Goal: Communication & Community: Answer question/provide support

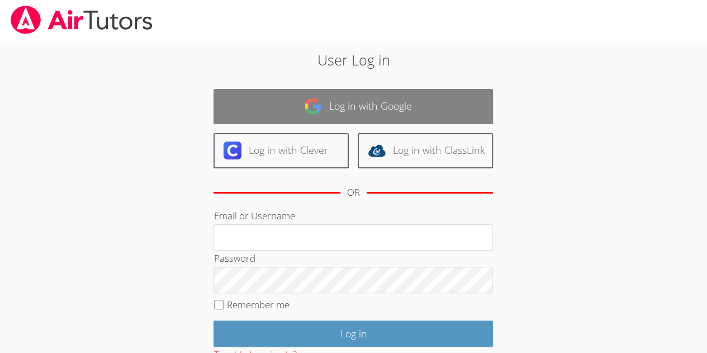
click at [380, 106] on link "Log in with Google" at bounding box center [352, 106] width 279 height 35
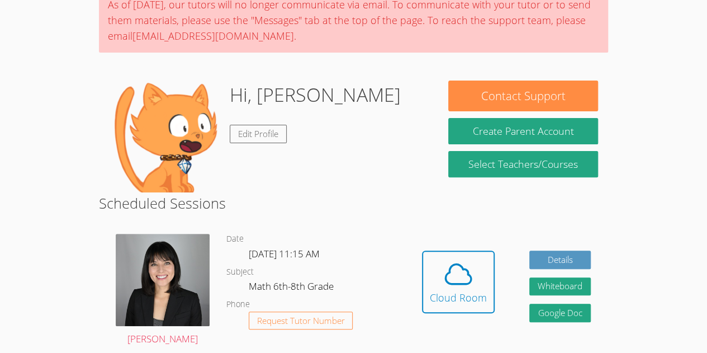
scroll to position [96, 0]
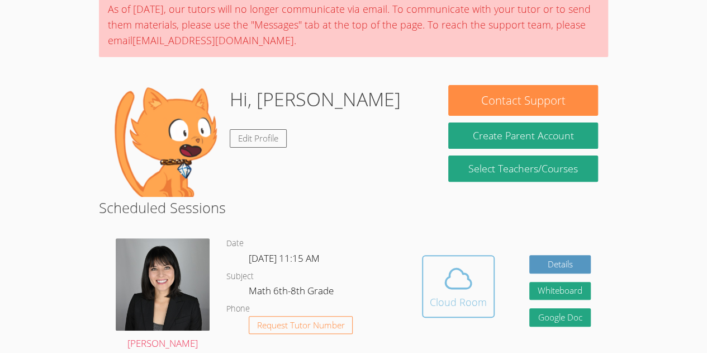
click at [472, 293] on icon at bounding box center [458, 278] width 31 height 31
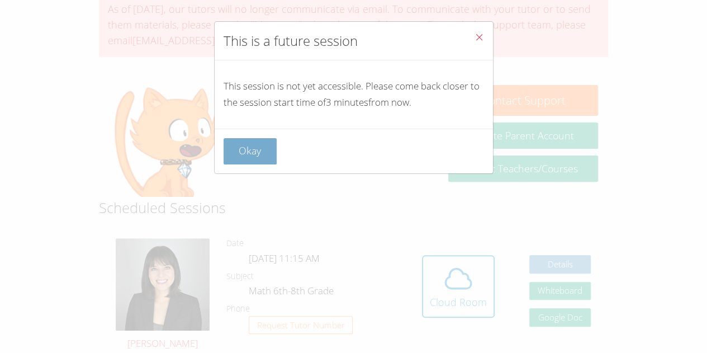
click at [255, 141] on button "Okay" at bounding box center [250, 151] width 54 height 26
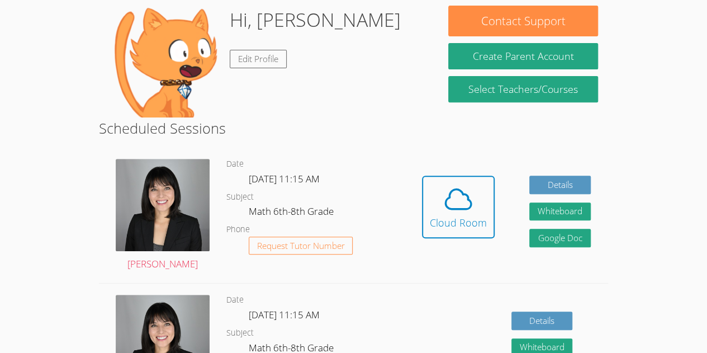
scroll to position [177, 0]
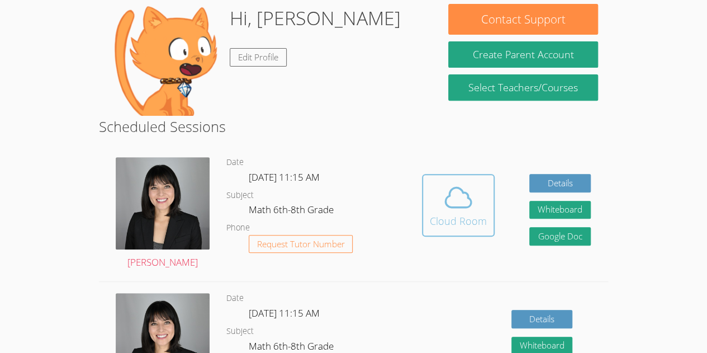
click at [437, 189] on span at bounding box center [458, 197] width 57 height 31
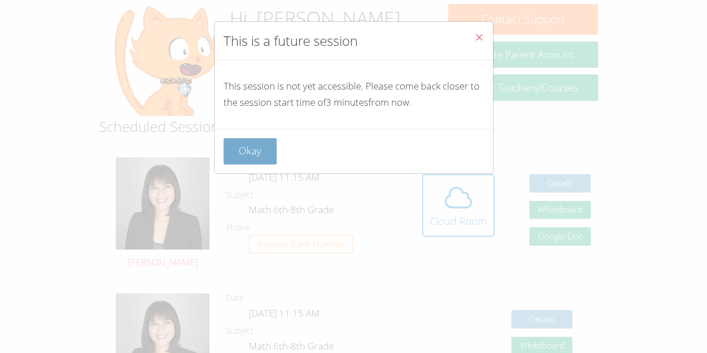
click at [244, 145] on button "Okay" at bounding box center [250, 151] width 54 height 26
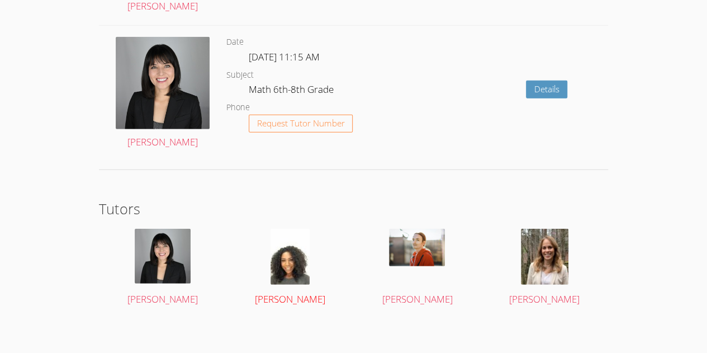
scroll to position [1520, 0]
click at [282, 269] on img at bounding box center [289, 257] width 39 height 56
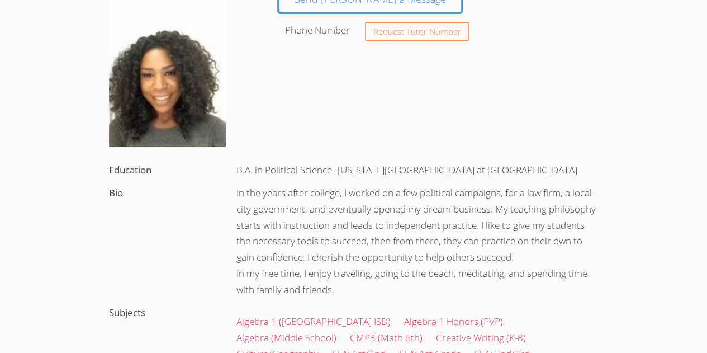
scroll to position [123, 0]
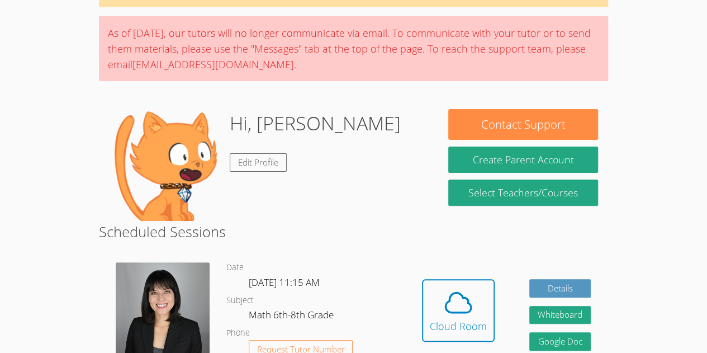
scroll to position [88, 0]
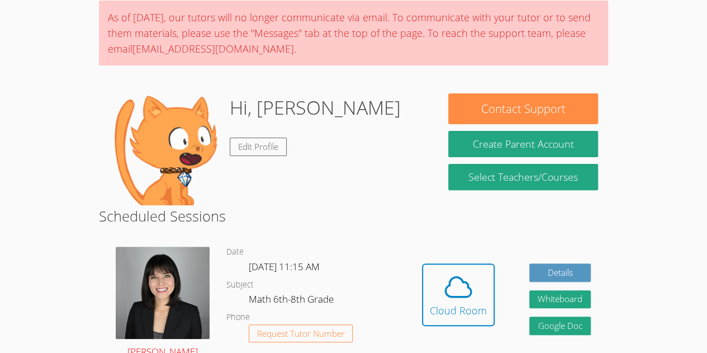
click at [154, 293] on img at bounding box center [163, 292] width 94 height 92
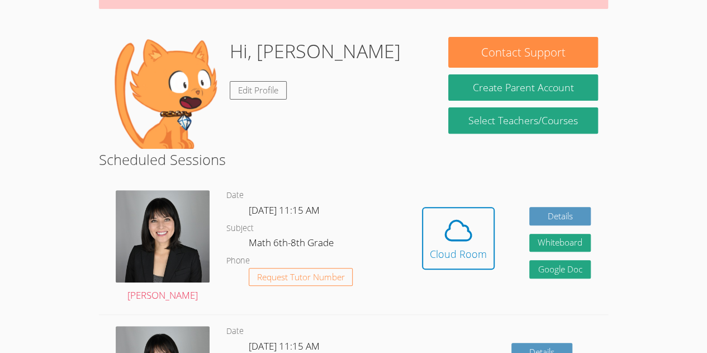
scroll to position [145, 0]
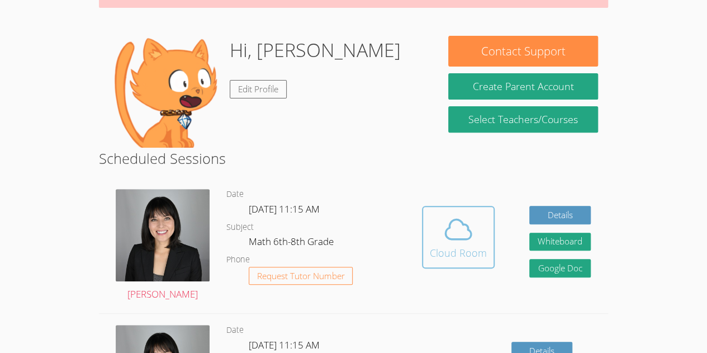
click at [443, 252] on div "Cloud Room" at bounding box center [458, 253] width 57 height 16
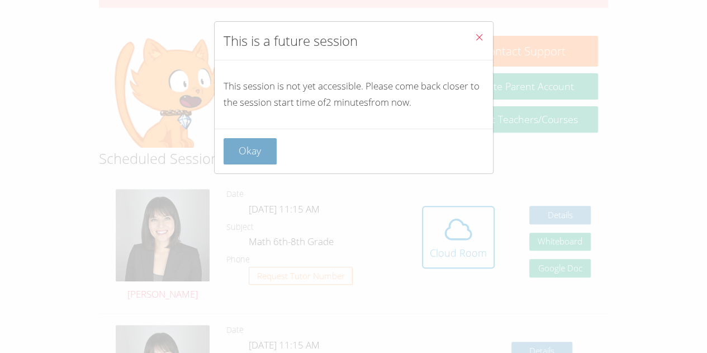
click at [257, 155] on button "Okay" at bounding box center [250, 151] width 54 height 26
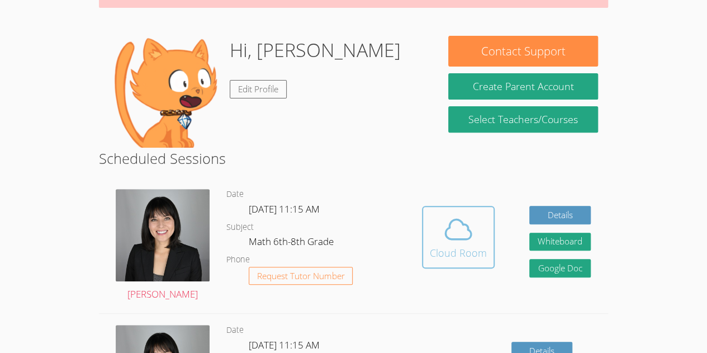
click at [444, 262] on button "Cloud Room" at bounding box center [458, 237] width 73 height 63
click at [456, 236] on icon at bounding box center [458, 228] width 31 height 31
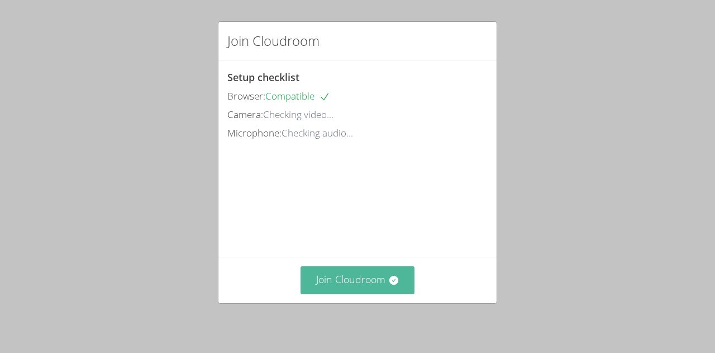
click at [379, 277] on button "Join Cloudroom" at bounding box center [358, 279] width 115 height 27
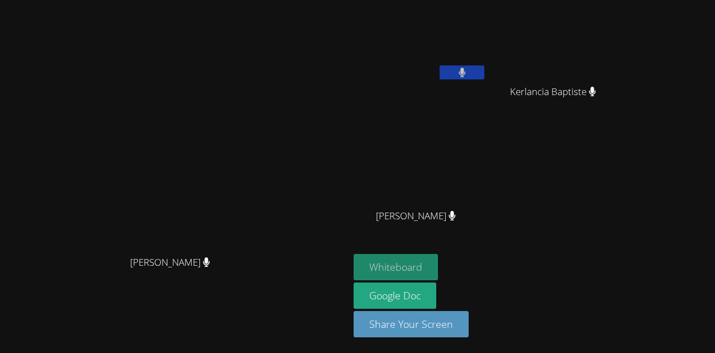
click at [438, 264] on button "Whiteboard" at bounding box center [396, 267] width 84 height 26
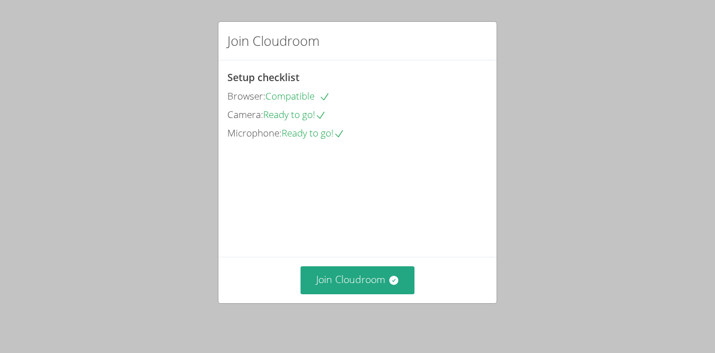
click at [341, 297] on div "Join Cloudroom" at bounding box center [357, 279] width 278 height 46
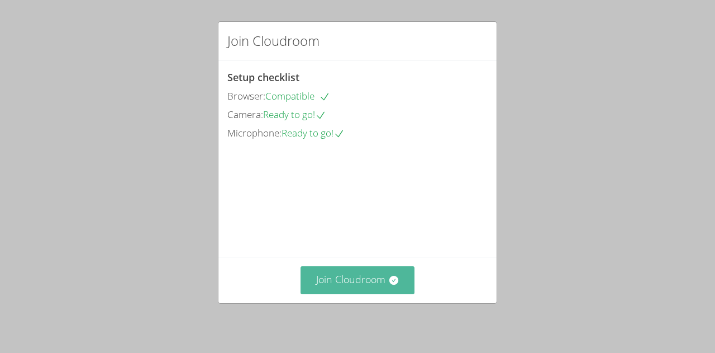
click at [322, 276] on button "Join Cloudroom" at bounding box center [358, 279] width 115 height 27
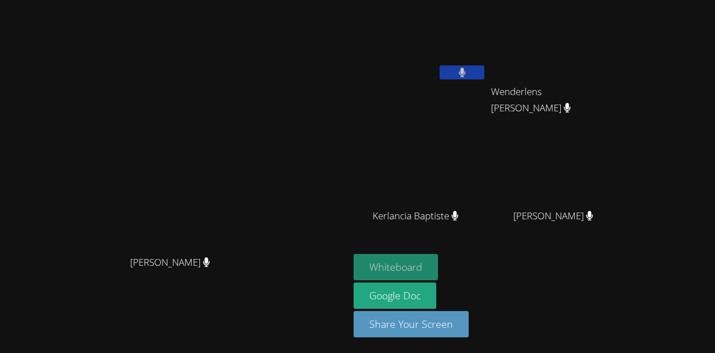
click at [438, 263] on button "Whiteboard" at bounding box center [396, 267] width 84 height 26
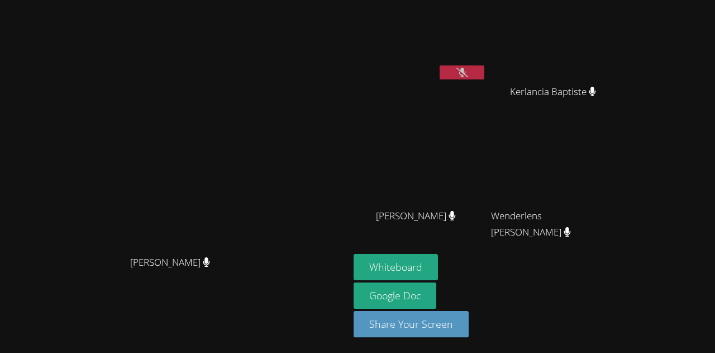
click at [461, 103] on div "[PERSON_NAME]" at bounding box center [420, 64] width 133 height 120
click at [442, 49] on video at bounding box center [420, 41] width 133 height 75
click at [465, 72] on icon at bounding box center [462, 72] width 7 height 9
click at [418, 41] on video at bounding box center [420, 41] width 133 height 75
click at [468, 71] on icon at bounding box center [462, 72] width 12 height 9
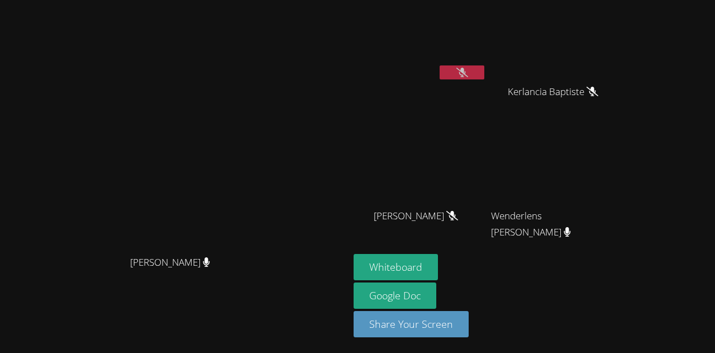
click at [484, 70] on button at bounding box center [462, 72] width 45 height 14
click at [440, 65] on button at bounding box center [462, 72] width 45 height 14
click at [468, 69] on icon at bounding box center [462, 72] width 12 height 9
click at [440, 65] on button at bounding box center [462, 72] width 45 height 14
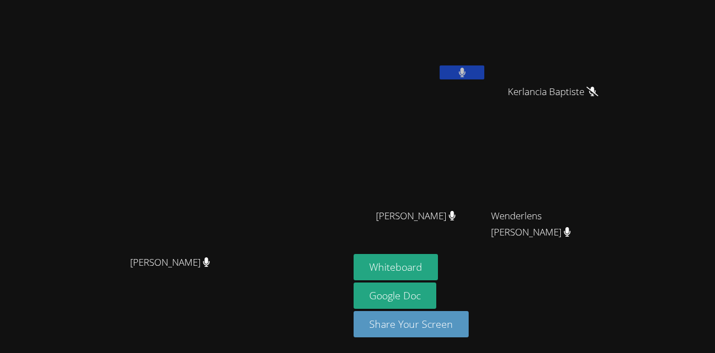
click at [440, 65] on button at bounding box center [462, 72] width 45 height 14
click at [468, 75] on icon at bounding box center [462, 72] width 12 height 9
click at [440, 65] on button at bounding box center [462, 72] width 45 height 14
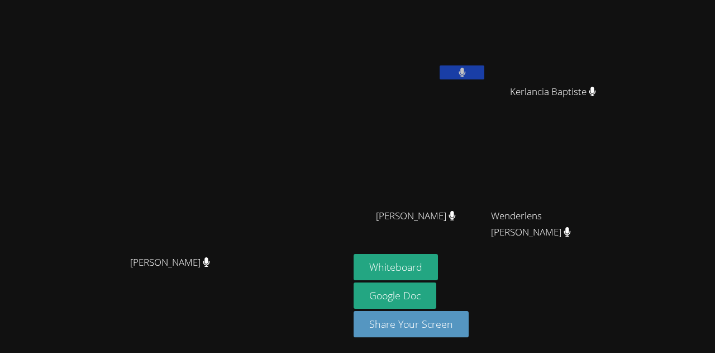
click at [419, 169] on video at bounding box center [420, 166] width 133 height 75
click at [470, 173] on video at bounding box center [420, 166] width 133 height 75
click at [447, 134] on video at bounding box center [420, 166] width 133 height 75
click at [449, 188] on video at bounding box center [420, 166] width 133 height 75
click at [235, 165] on video at bounding box center [175, 154] width 168 height 192
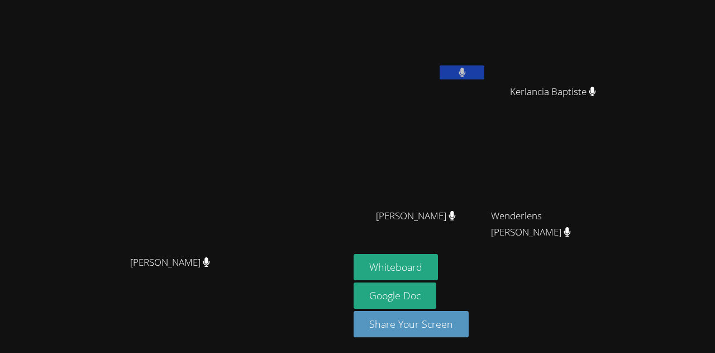
click at [345, 124] on div "[PERSON_NAME]" at bounding box center [174, 154] width 340 height 192
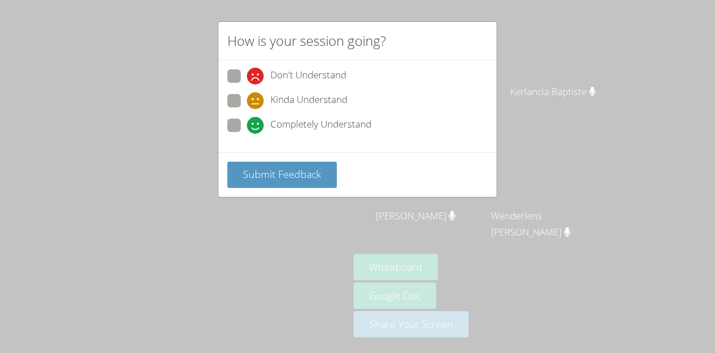
click at [247, 109] on span at bounding box center [247, 109] width 0 height 0
click at [247, 98] on input "Kinda Understand" at bounding box center [251, 98] width 9 height 9
radio input "true"
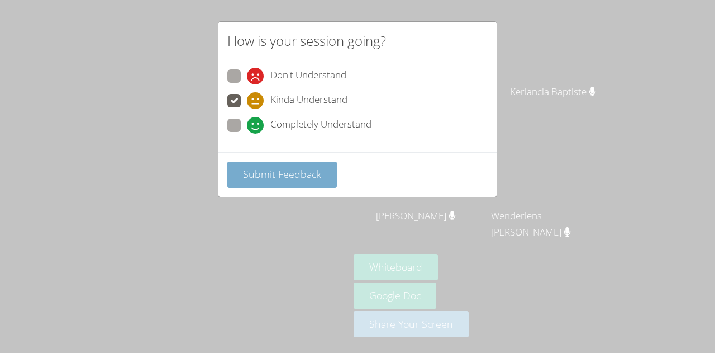
click at [280, 174] on span "Submit Feedback" at bounding box center [282, 173] width 78 height 13
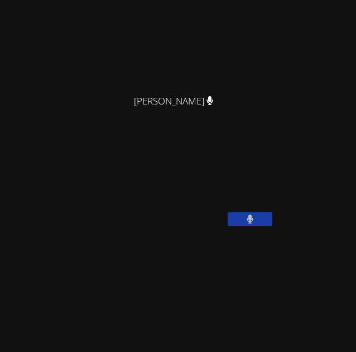
scroll to position [112, 0]
